Goal: Transaction & Acquisition: Purchase product/service

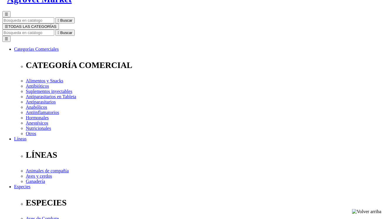
scroll to position [44, 0]
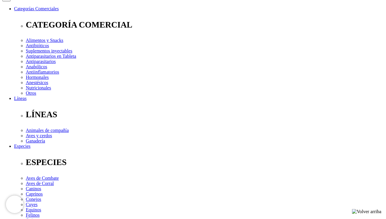
scroll to position [88, 0]
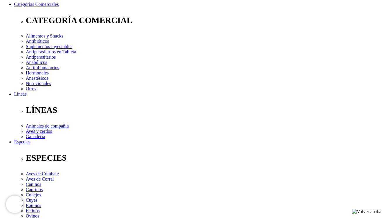
select select "90"
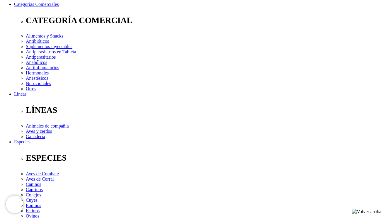
type input "3"
select select "90"
type input "4"
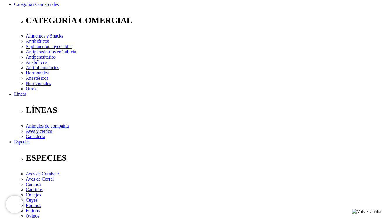
select select "90"
type input "1"
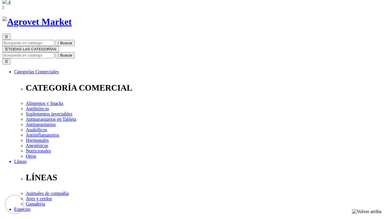
scroll to position [22, 0]
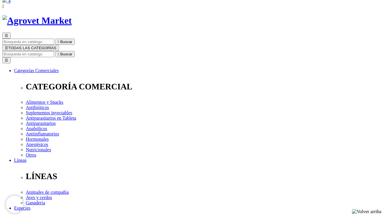
radio input "true"
type input "[PERSON_NAME]"
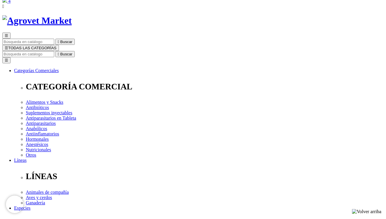
type input "[PERSON_NAME]"
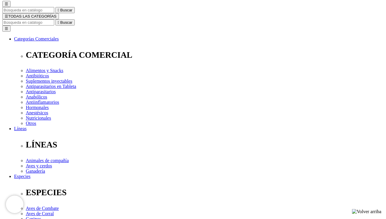
select select "DNI"
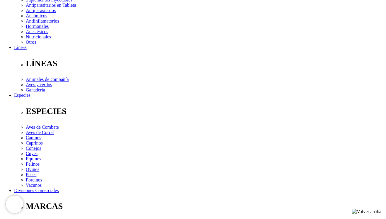
scroll to position [144, 0]
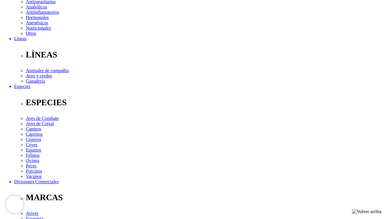
type input "46062552"
select select "Propietario_de_mascota"
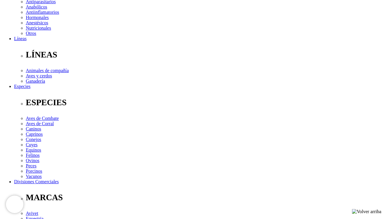
type input "angie.carrillo.re@gmail.com"
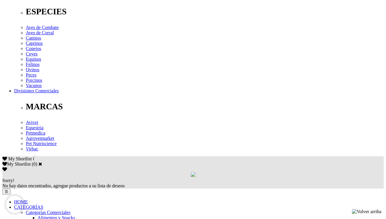
scroll to position [235, 0]
type input "08/10/1989"
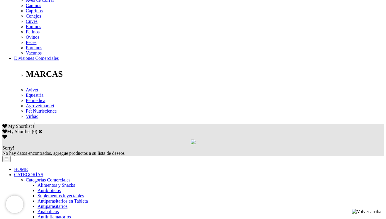
scroll to position [272, 0]
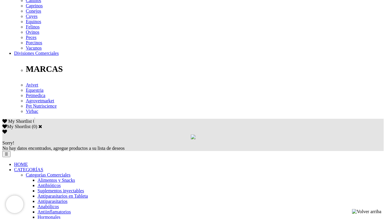
checkbox input "true"
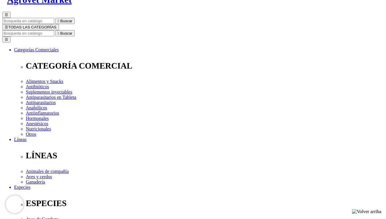
scroll to position [43, 0]
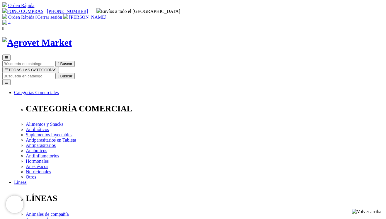
drag, startPoint x: 286, startPoint y: 174, endPoint x: 260, endPoint y: 174, distance: 25.8
copy span "COMPRA1"
paste input "COMPRA1"
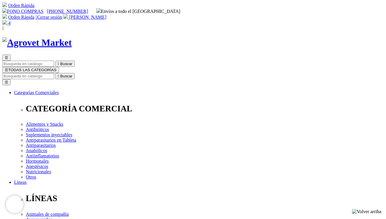
type input "COMPRA1"
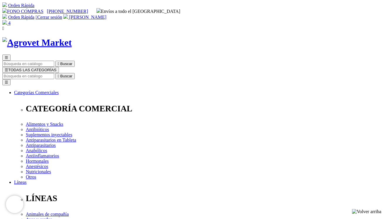
select select "LIMA"
select select
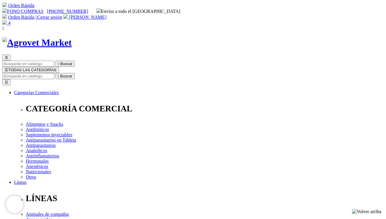
select select "3"
select select "127"
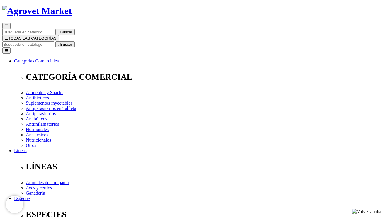
scroll to position [42, 0]
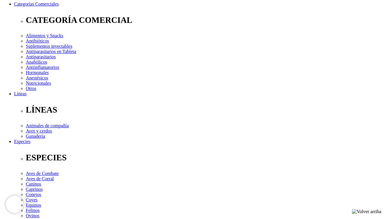
scroll to position [0, 0]
drag, startPoint x: 160, startPoint y: 131, endPoint x: 145, endPoint y: 132, distance: 14.7
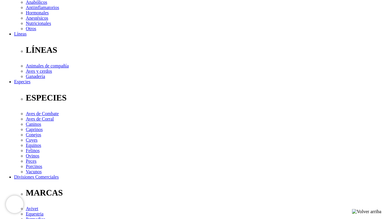
scroll to position [156, 0]
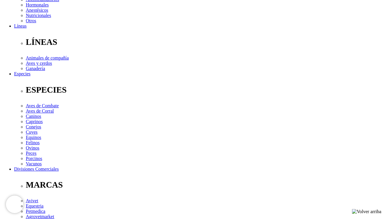
type input "Avenida Rivera Navarrete 548, San Isidro, Perú. Dpto 801."
select select "Boleta"
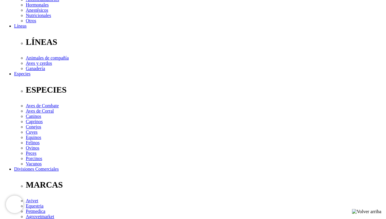
type input "915225721"
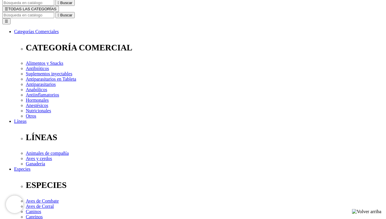
scroll to position [64, 0]
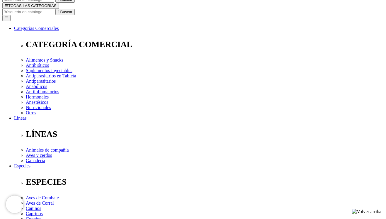
radio input "true"
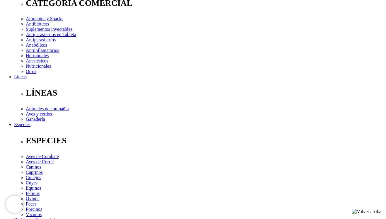
scroll to position [107, 0]
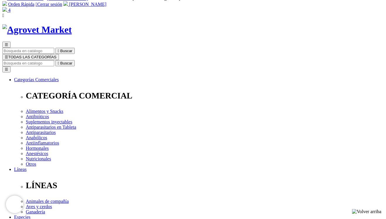
scroll to position [13, 0]
radio input "true"
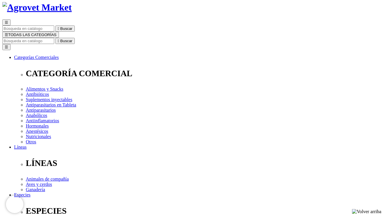
scroll to position [36, 0]
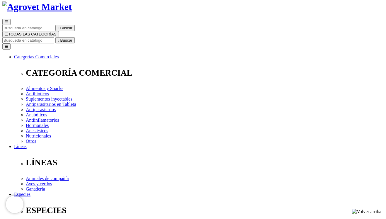
checkbox input "true"
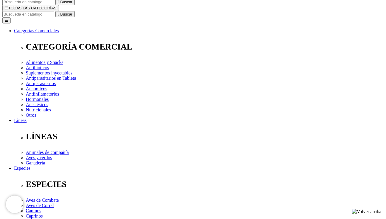
type input "COMPRA1"
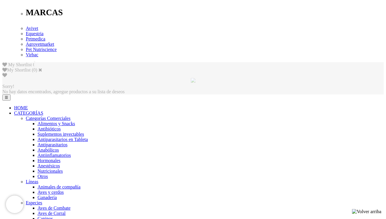
scroll to position [290, 0]
